Goal: Task Accomplishment & Management: Use online tool/utility

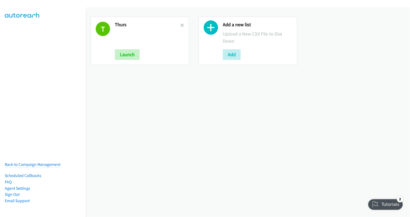
click at [182, 23] on link at bounding box center [182, 25] width 4 height 6
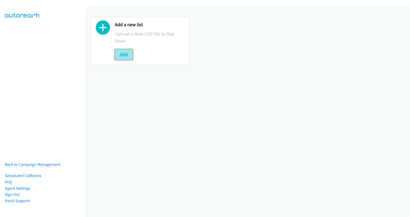
click at [123, 57] on button "Add" at bounding box center [124, 54] width 18 height 11
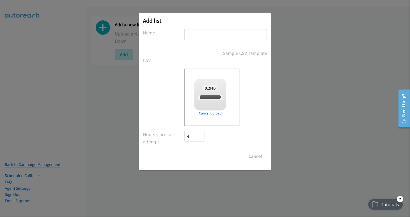
click at [204, 33] on input "text" at bounding box center [225, 34] width 83 height 11
checkbox input "true"
type input "fri"
click at [200, 156] on input "Save List" at bounding box center [198, 156] width 28 height 11
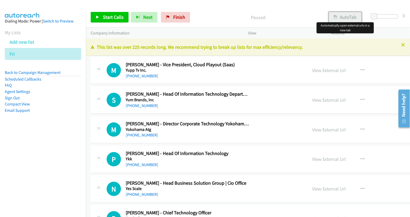
click at [346, 21] on button "AutoTab" at bounding box center [345, 17] width 33 height 11
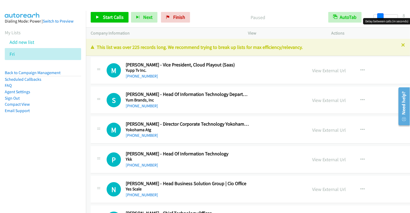
drag, startPoint x: 374, startPoint y: 17, endPoint x: 381, endPoint y: 18, distance: 6.2
click at [381, 18] on body "Start Calls Pause Next Finish Paused AutoTab AutoTab 8 Company Information Info…" at bounding box center [205, 12] width 410 height 25
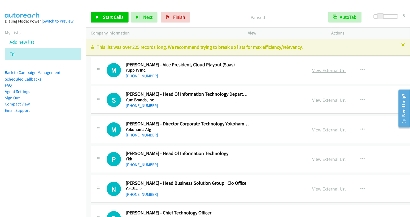
click at [312, 69] on link "View External Url" at bounding box center [329, 70] width 34 height 6
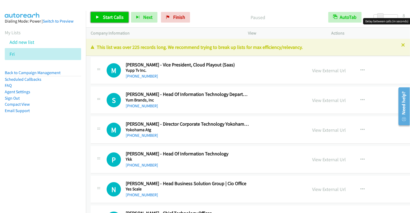
click at [113, 16] on span "Start Calls" at bounding box center [113, 17] width 21 height 6
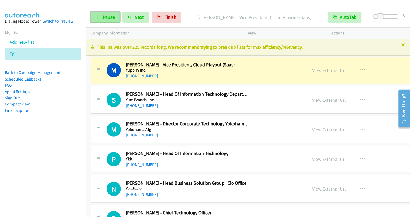
click at [108, 19] on span "Pause" at bounding box center [109, 17] width 12 height 6
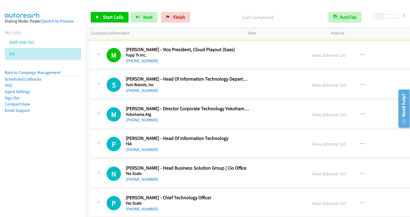
scroll to position [16, 0]
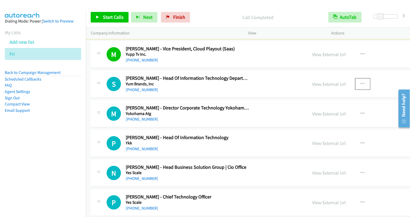
click at [361, 82] on icon "button" at bounding box center [363, 84] width 4 height 4
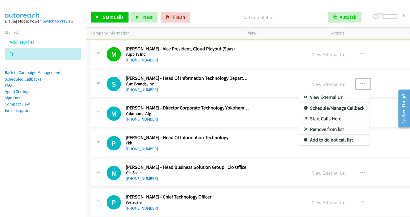
click at [299, 118] on link "Start Calls Here" at bounding box center [334, 118] width 71 height 11
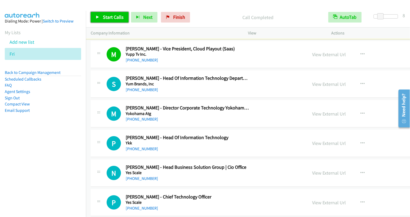
click at [106, 12] on link "Start Calls" at bounding box center [110, 17] width 38 height 11
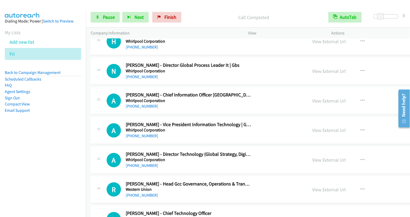
scroll to position [407, 0]
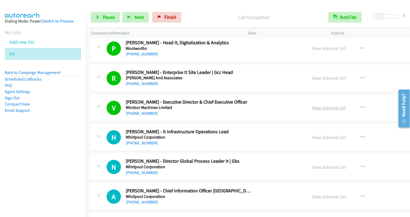
click at [312, 106] on link "View External Url" at bounding box center [329, 108] width 34 height 6
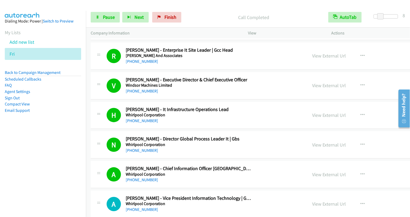
scroll to position [501, 0]
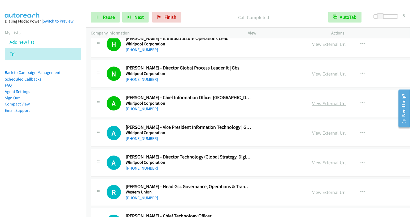
click at [312, 101] on link "View External Url" at bounding box center [329, 104] width 34 height 6
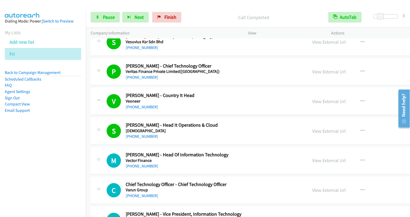
scroll to position [1148, 0]
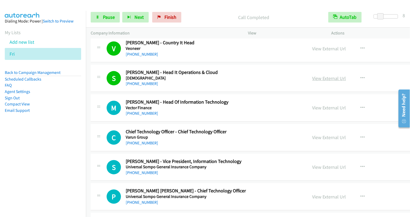
click at [312, 75] on link "View External Url" at bounding box center [329, 78] width 34 height 6
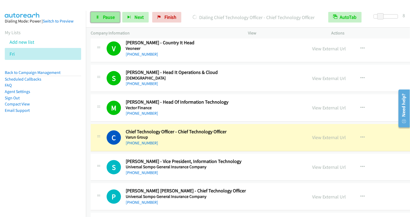
click at [106, 17] on span "Pause" at bounding box center [109, 17] width 12 height 6
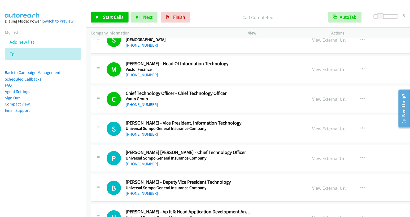
scroll to position [1205, 0]
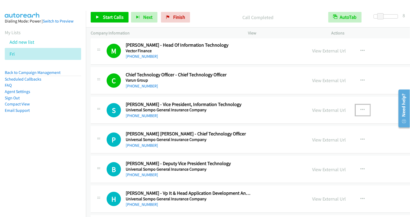
click at [361, 108] on icon "button" at bounding box center [363, 110] width 4 height 4
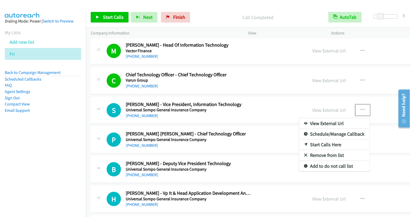
click at [299, 139] on link "Start Calls Here" at bounding box center [334, 144] width 71 height 11
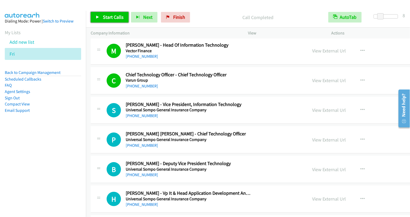
click at [112, 19] on span "Start Calls" at bounding box center [113, 17] width 21 height 6
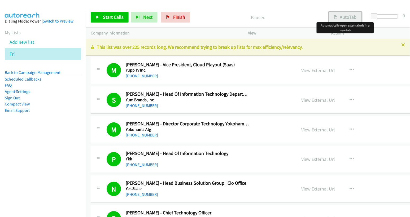
click at [345, 19] on button "AutoTab" at bounding box center [345, 17] width 33 height 11
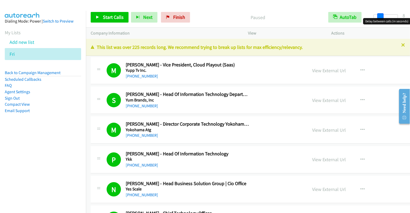
drag, startPoint x: 374, startPoint y: 16, endPoint x: 380, endPoint y: 18, distance: 6.6
click at [380, 18] on span at bounding box center [380, 16] width 6 height 6
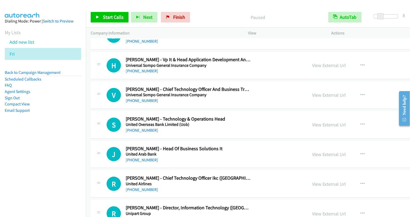
scroll to position [1227, 0]
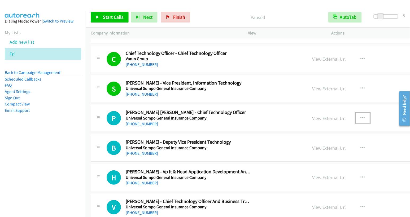
click at [361, 116] on icon "button" at bounding box center [363, 118] width 4 height 4
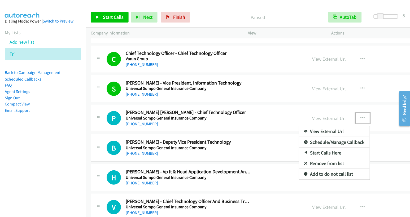
click at [299, 148] on link "Start Calls Here" at bounding box center [334, 153] width 71 height 11
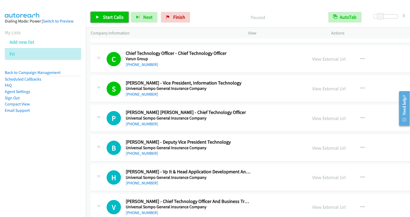
click at [106, 15] on span "Start Calls" at bounding box center [113, 17] width 21 height 6
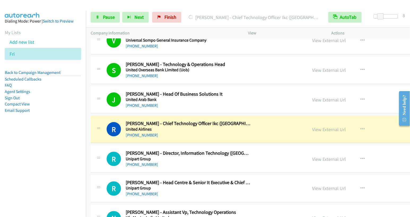
scroll to position [1402, 0]
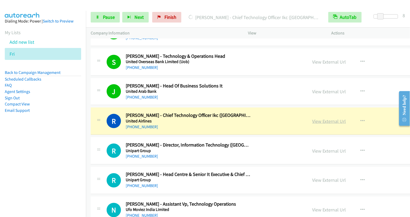
click at [312, 118] on link "View External Url" at bounding box center [329, 121] width 34 height 6
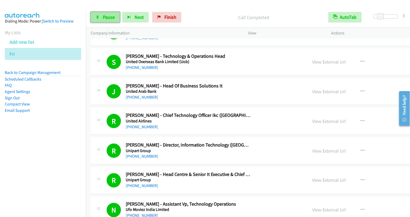
click at [109, 16] on span "Pause" at bounding box center [109, 17] width 12 height 6
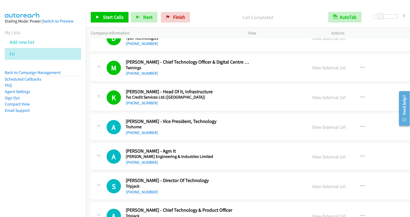
scroll to position [1823, 0]
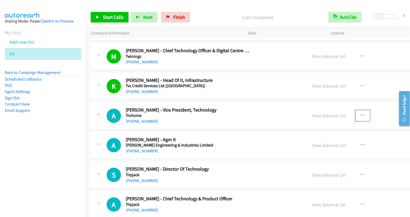
click at [361, 113] on icon "button" at bounding box center [363, 115] width 4 height 4
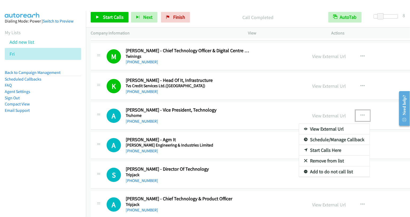
click at [299, 145] on link "Start Calls Here" at bounding box center [334, 150] width 71 height 11
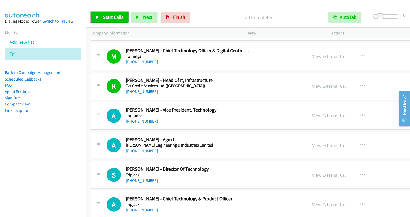
click at [111, 18] on span "Start Calls" at bounding box center [113, 17] width 21 height 6
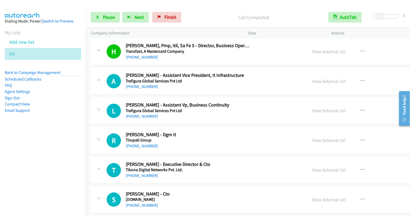
scroll to position [2194, 0]
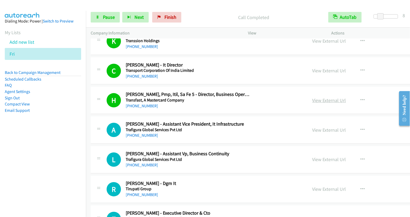
click at [312, 97] on link "View External Url" at bounding box center [329, 100] width 34 height 6
